Goal: Task Accomplishment & Management: Use online tool/utility

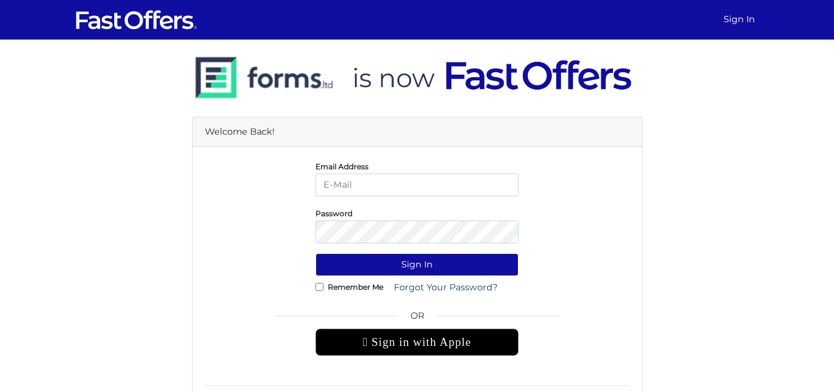
click at [349, 181] on input "email" at bounding box center [417, 185] width 203 height 23
type input "[PERSON_NAME][EMAIL_ADDRESS][DOMAIN_NAME]"
click at [316, 287] on input "Remember Me" at bounding box center [320, 287] width 8 height 8
checkbox input "true"
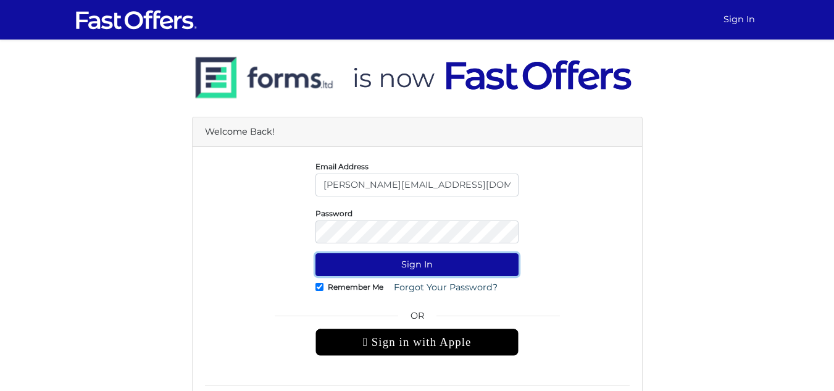
click at [362, 259] on button "Sign In" at bounding box center [417, 264] width 203 height 23
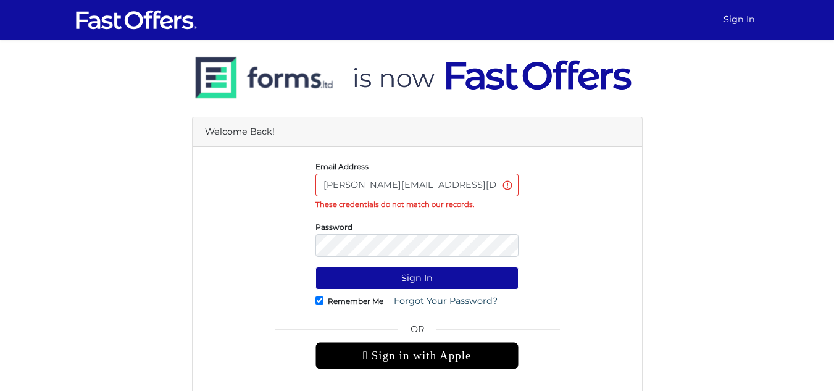
drag, startPoint x: 462, startPoint y: 185, endPoint x: 270, endPoint y: 185, distance: 192.7
click at [270, 185] on div "Email Address david@davidrubelrealtor.com These credentials do not match our re…" at bounding box center [417, 184] width 443 height 51
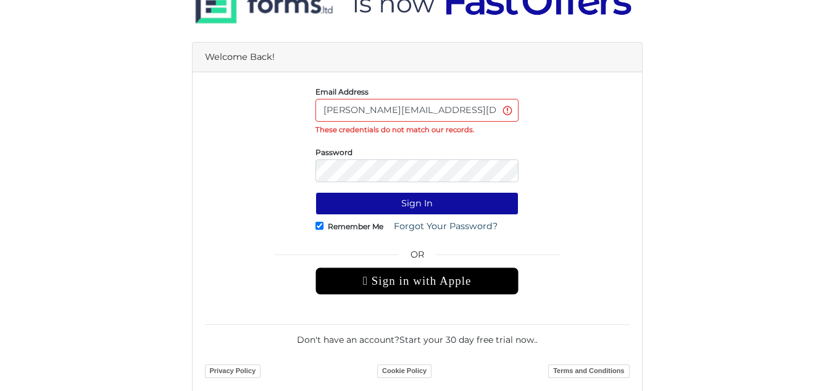
scroll to position [78, 0]
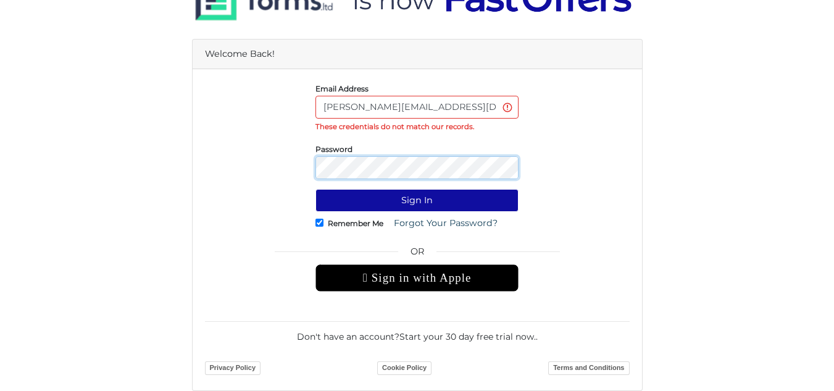
click at [316, 189] on button "Sign In" at bounding box center [417, 200] width 203 height 23
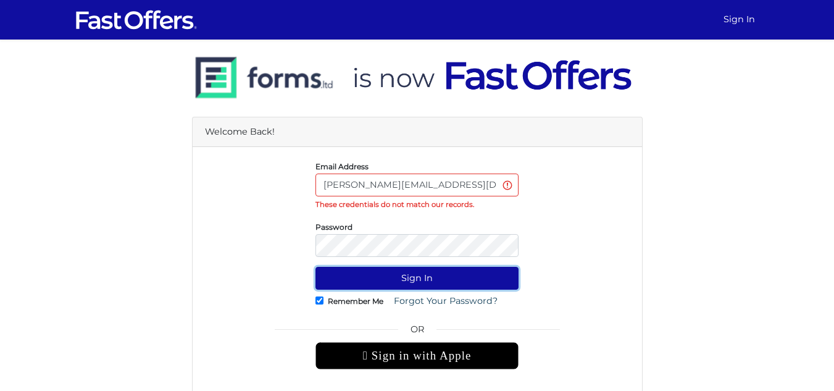
click at [356, 273] on button "Sign In" at bounding box center [417, 278] width 203 height 23
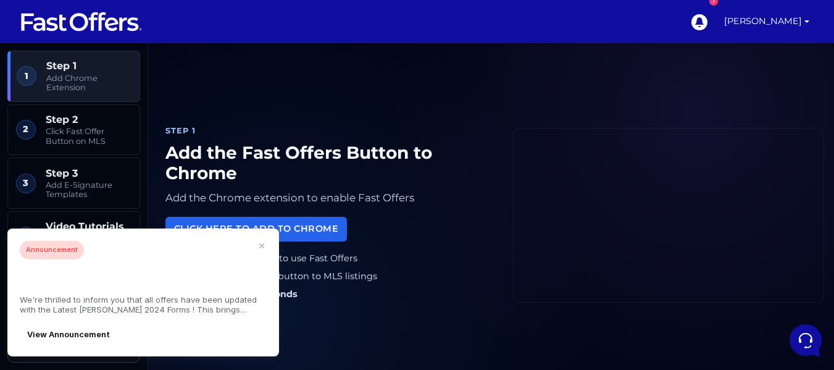
click at [328, 98] on div "Step 1 Add the Fast Offers Button to Chrome Add the Chrome extension to enable …" at bounding box center [491, 215] width 666 height 314
click at [262, 248] on icon "button" at bounding box center [261, 245] width 5 height 5
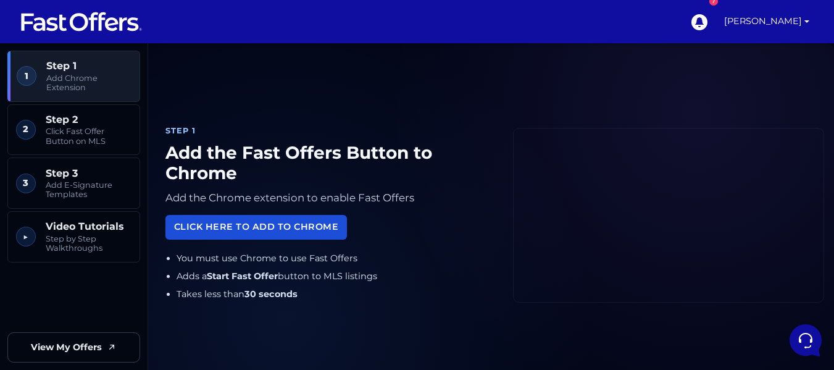
click at [240, 228] on link "Click Here to Add to Chrome" at bounding box center [256, 227] width 182 height 24
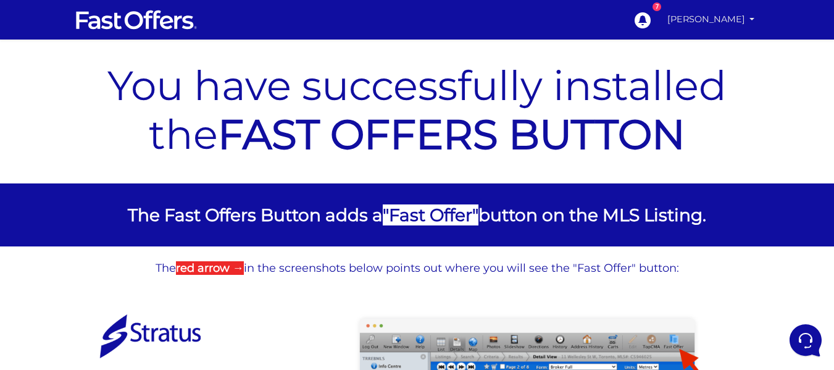
click at [716, 19] on link "[PERSON_NAME]" at bounding box center [712, 19] width 98 height 24
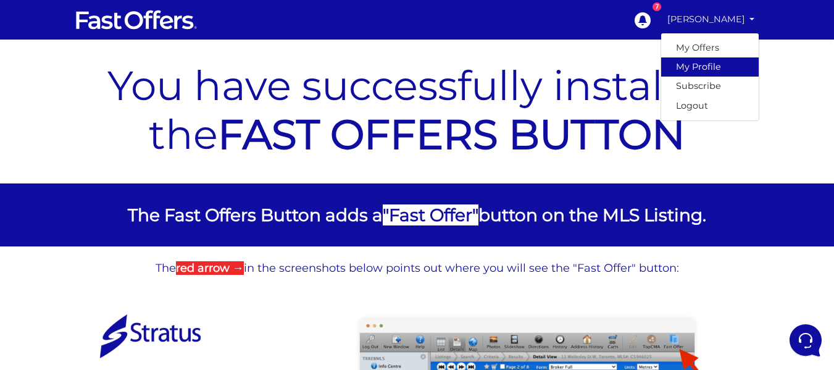
click at [696, 67] on link "My Profile" at bounding box center [710, 66] width 98 height 19
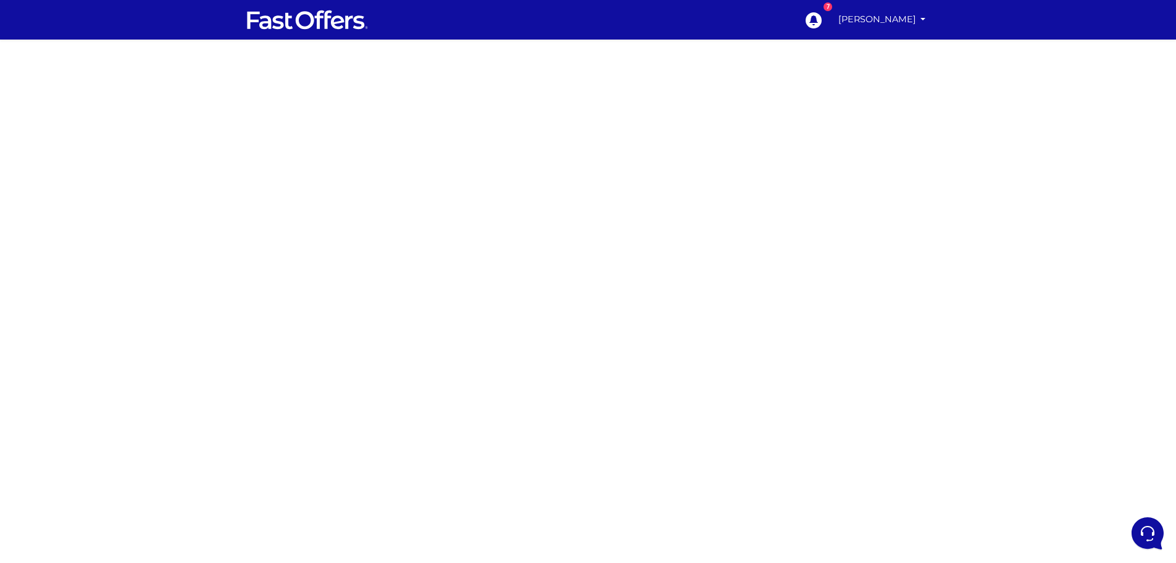
click at [812, 369] on div at bounding box center [588, 348] width 1176 height 617
click at [425, 210] on div at bounding box center [588, 348] width 1176 height 617
click at [285, 303] on div at bounding box center [588, 348] width 1176 height 617
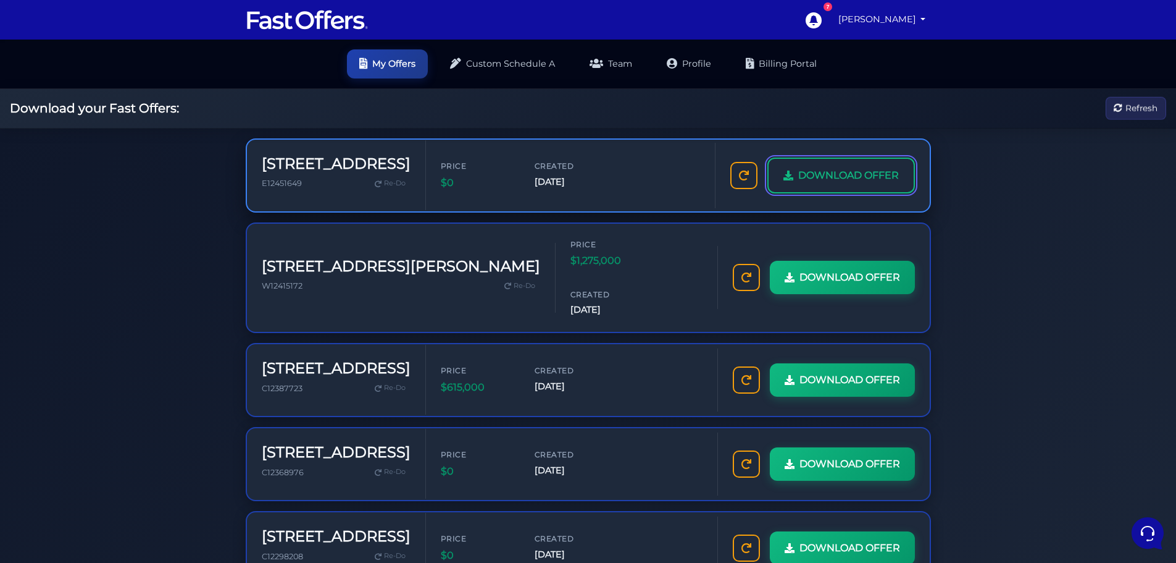
click at [835, 174] on span "DOWNLOAD OFFER" at bounding box center [848, 175] width 101 height 16
